Goal: Download file/media

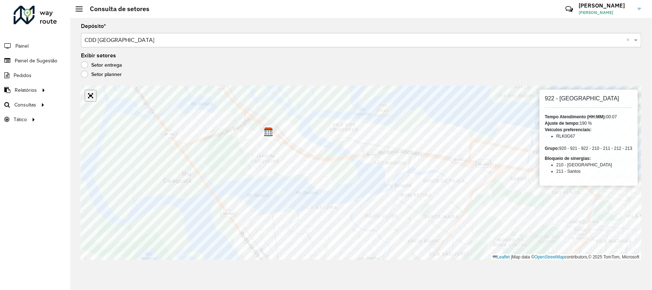
click at [93, 99] on link "Abrir mapa em tela cheia" at bounding box center [90, 95] width 11 height 11
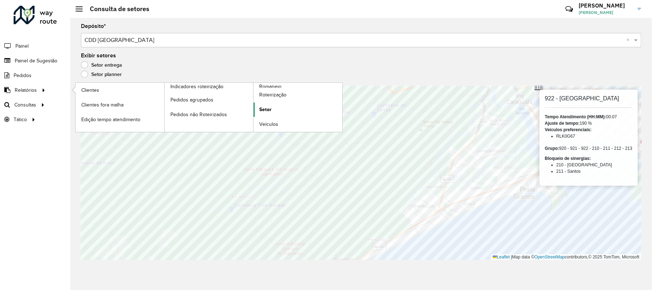
click at [266, 110] on span "Setor" at bounding box center [265, 110] width 12 height 8
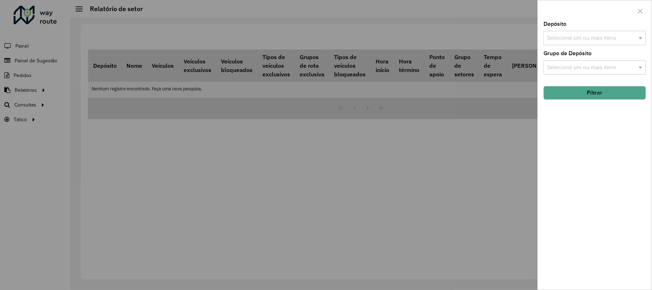
click at [579, 31] on div "Selecione um ou mais itens" at bounding box center [595, 38] width 102 height 14
click at [559, 74] on div "CDD [GEOGRAPHIC_DATA]" at bounding box center [595, 74] width 101 height 12
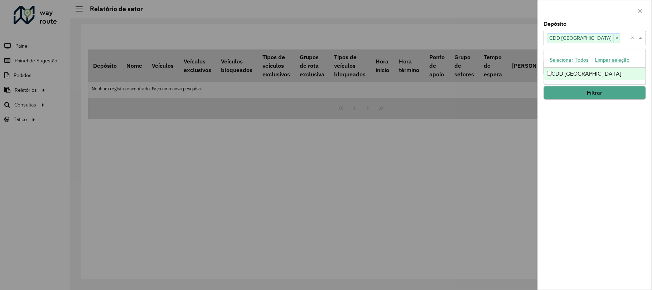
click at [568, 95] on button "Filtrar" at bounding box center [595, 93] width 102 height 14
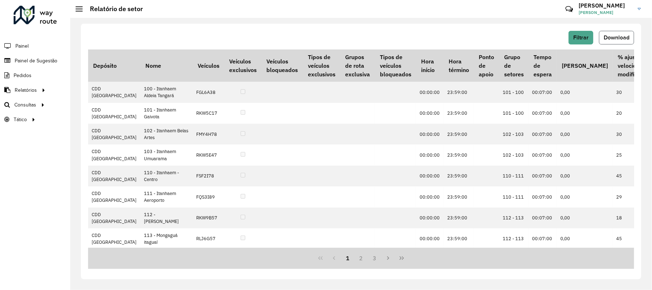
click at [612, 36] on span "Download" at bounding box center [617, 37] width 26 height 6
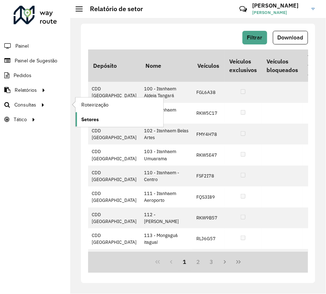
click at [85, 120] on span "Setores" at bounding box center [90, 120] width 18 height 8
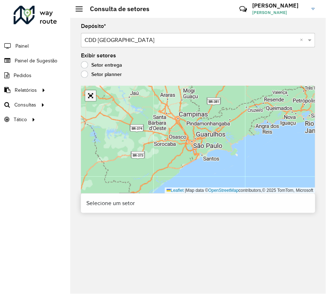
click at [91, 96] on link "Abrir mapa em tela cheia" at bounding box center [90, 95] width 11 height 11
